Goal: Information Seeking & Learning: Learn about a topic

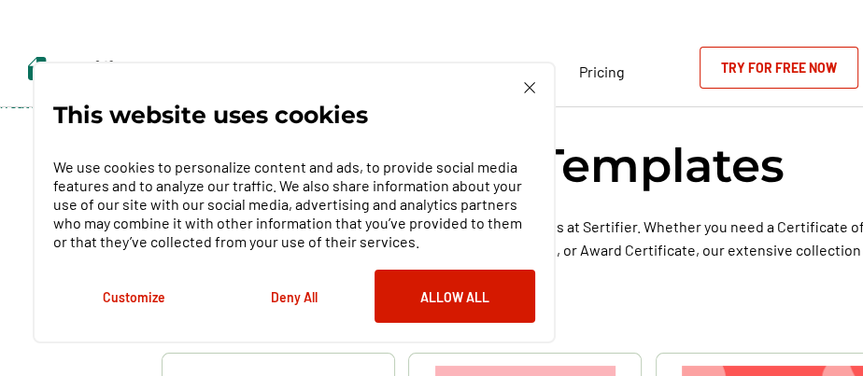
scroll to position [36, 0]
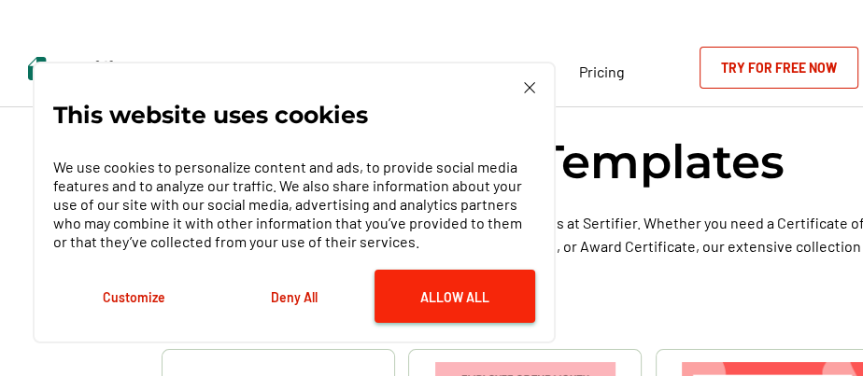
drag, startPoint x: 485, startPoint y: 287, endPoint x: 435, endPoint y: 305, distance: 52.9
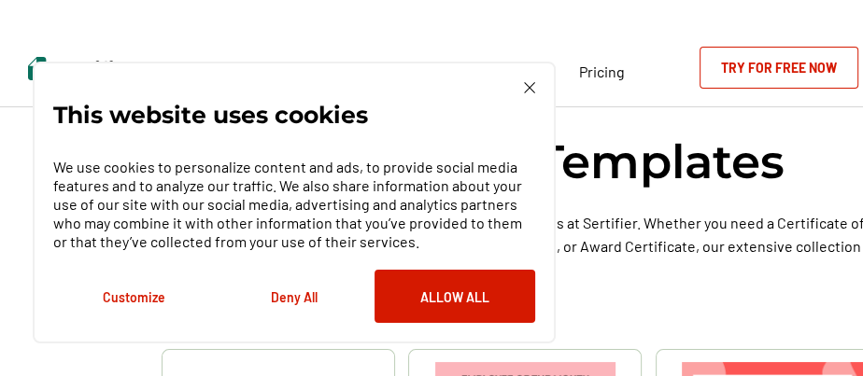
click at [135, 296] on button "Customize" at bounding box center [133, 296] width 161 height 53
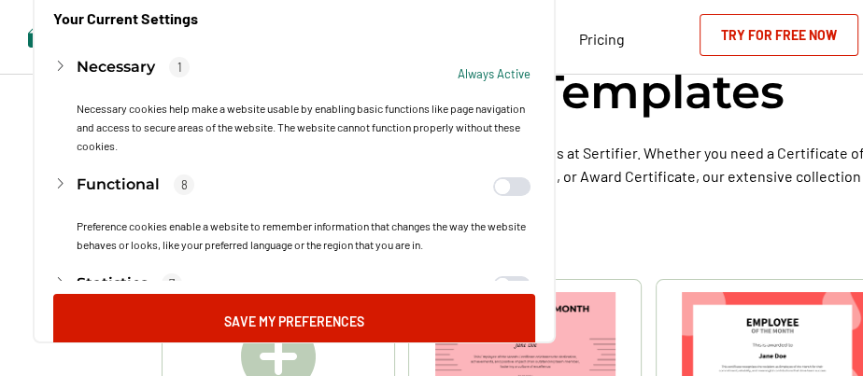
scroll to position [110, 0]
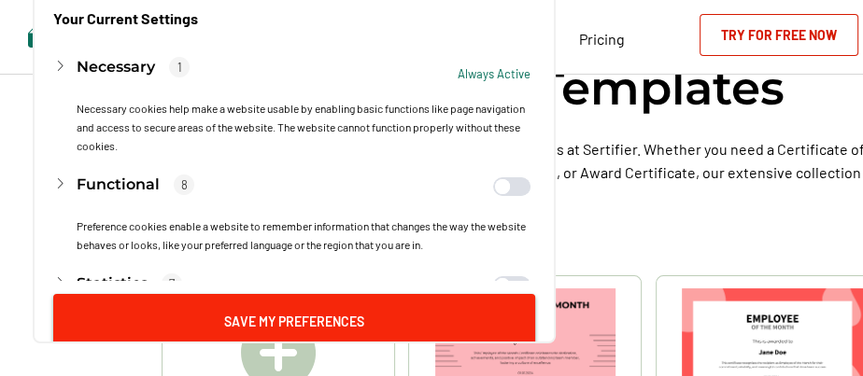
click at [298, 313] on button "Save My Preferences" at bounding box center [294, 320] width 482 height 53
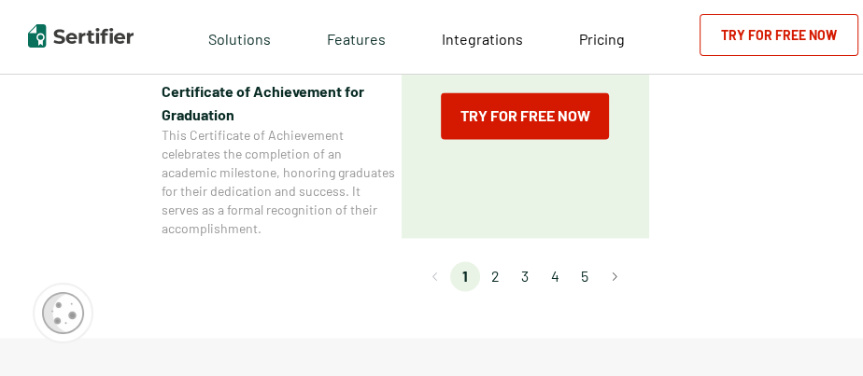
scroll to position [1842, 0]
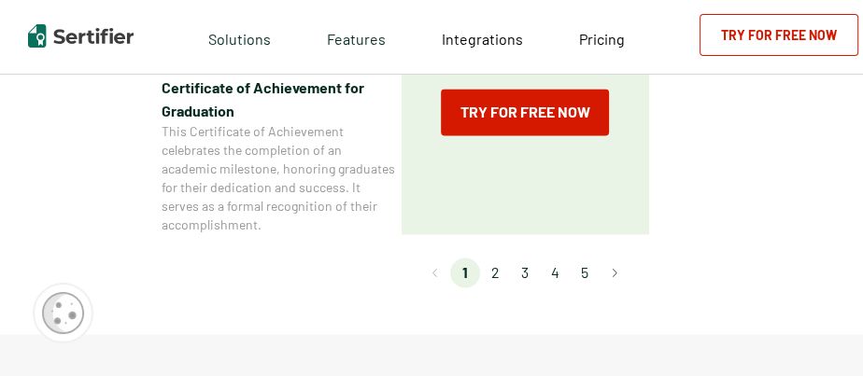
click at [494, 275] on li "2" at bounding box center [495, 273] width 30 height 30
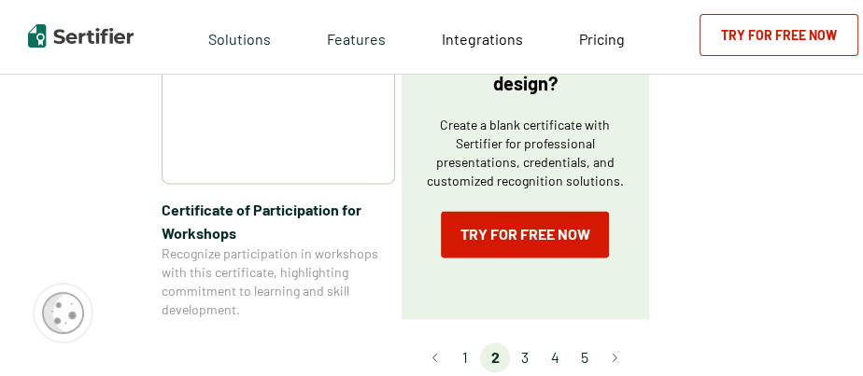
scroll to position [1768, 0]
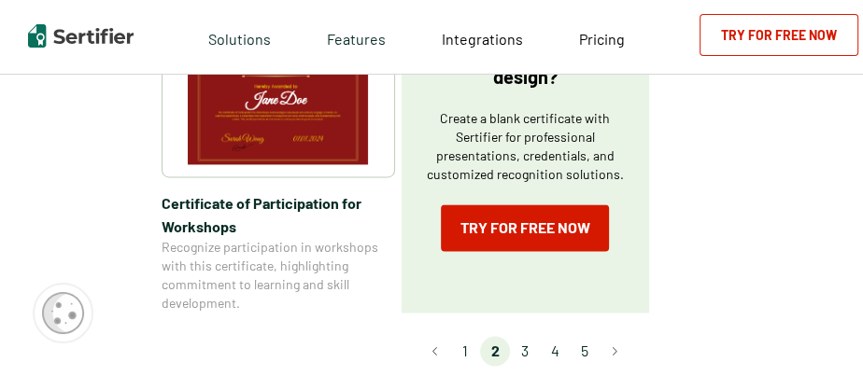
click at [525, 336] on li "3" at bounding box center [525, 351] width 30 height 30
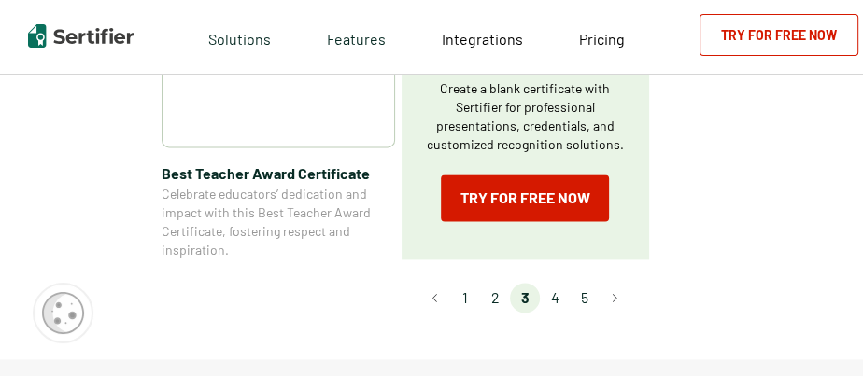
scroll to position [1584, 0]
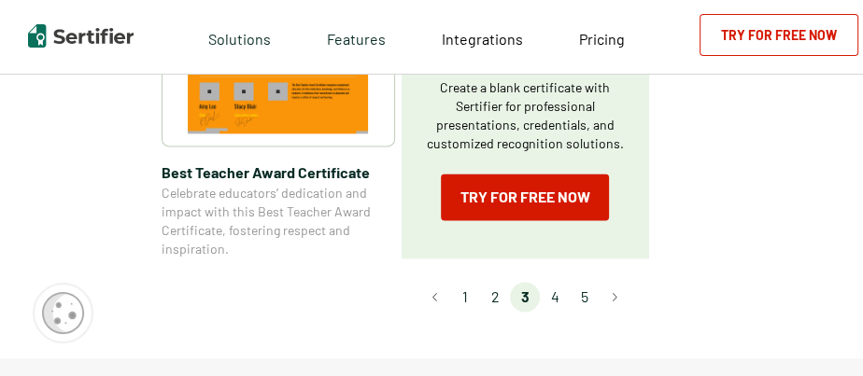
click at [555, 296] on li "4" at bounding box center [555, 297] width 30 height 30
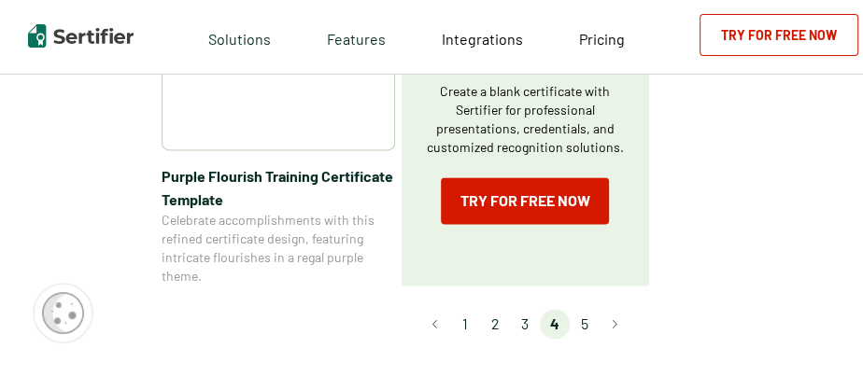
scroll to position [1621, 0]
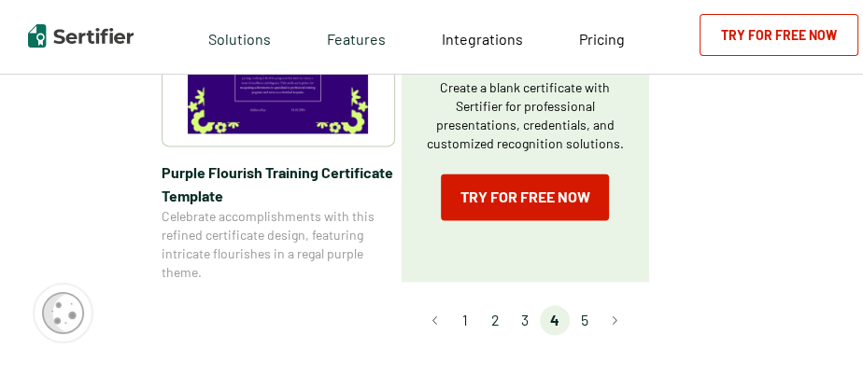
click at [583, 318] on li "5" at bounding box center [585, 320] width 30 height 30
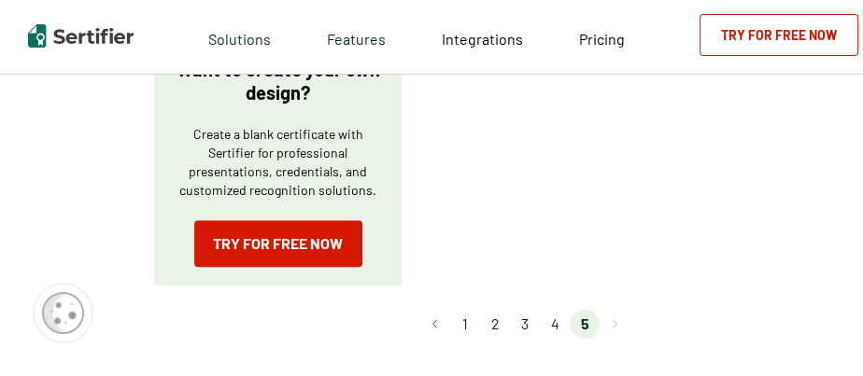
scroll to position [663, 0]
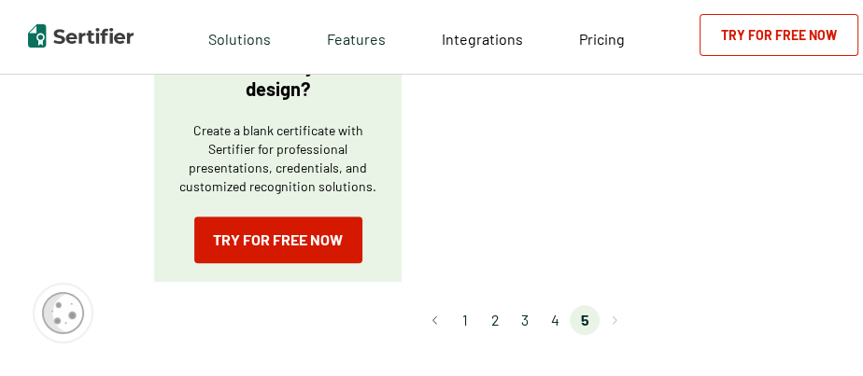
click at [467, 305] on li "1" at bounding box center [465, 320] width 30 height 30
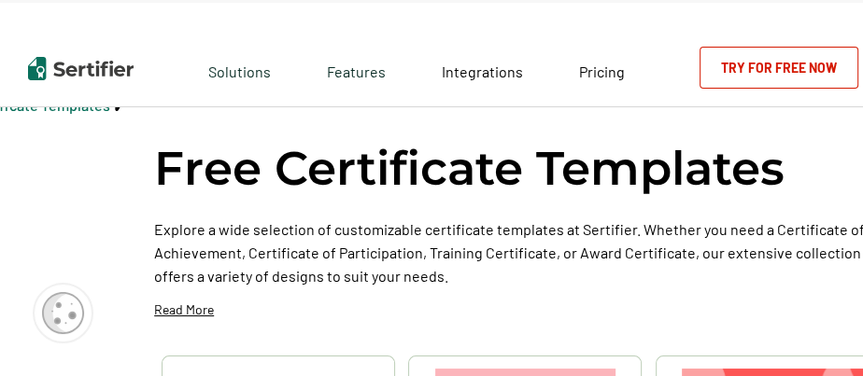
scroll to position [0, 0]
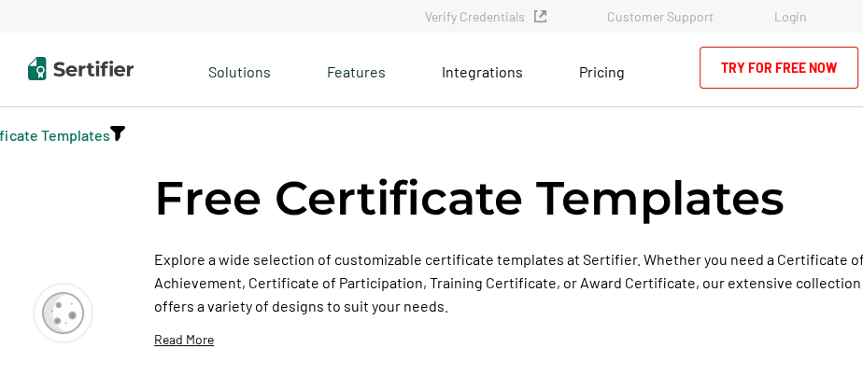
drag, startPoint x: 756, startPoint y: 55, endPoint x: 760, endPoint y: 65, distance: 11.3
drag, startPoint x: 760, startPoint y: 65, endPoint x: 511, endPoint y: 91, distance: 250.7
drag, startPoint x: 511, startPoint y: 91, endPoint x: 504, endPoint y: 98, distance: 9.9
click at [504, 98] on div "Integrations" at bounding box center [482, 70] width 137 height 75
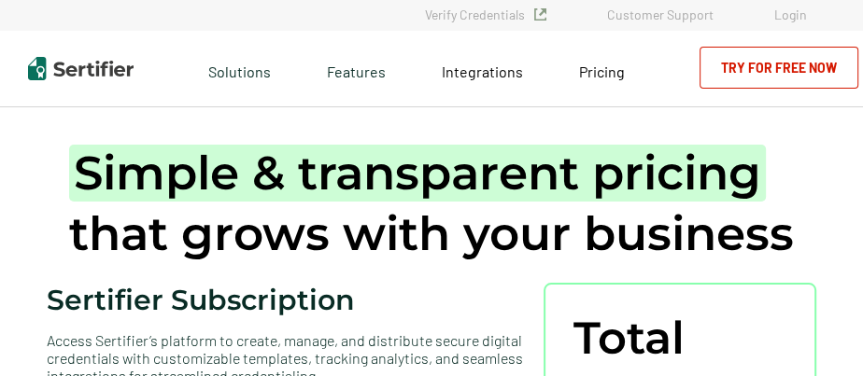
scroll to position [36, 0]
